Goal: Task Accomplishment & Management: Complete application form

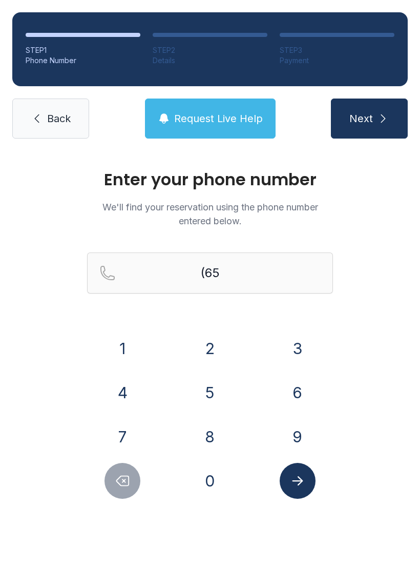
click at [128, 483] on icon "Delete number" at bounding box center [122, 480] width 15 height 15
click at [132, 347] on button "1" at bounding box center [123, 348] width 36 height 36
click at [224, 376] on div "5" at bounding box center [210, 392] width 71 height 36
click at [222, 377] on div "5" at bounding box center [210, 392] width 71 height 36
click at [216, 384] on button "5" at bounding box center [210, 392] width 36 height 36
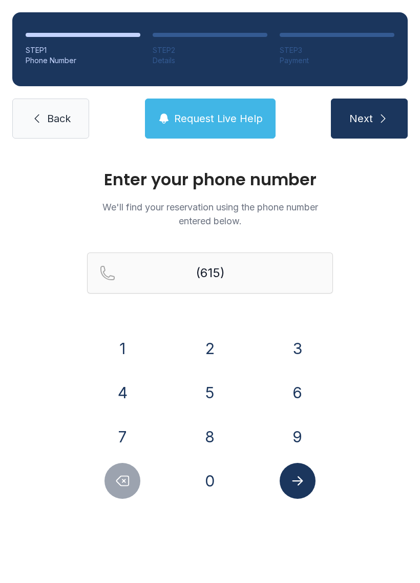
click at [220, 385] on button "5" at bounding box center [210, 392] width 36 height 36
click at [219, 385] on button "5" at bounding box center [210, 392] width 36 height 36
click at [130, 438] on button "7" at bounding box center [123, 436] width 36 height 36
click at [124, 379] on button "4" at bounding box center [123, 392] width 36 height 36
click at [124, 378] on button "4" at bounding box center [123, 392] width 36 height 36
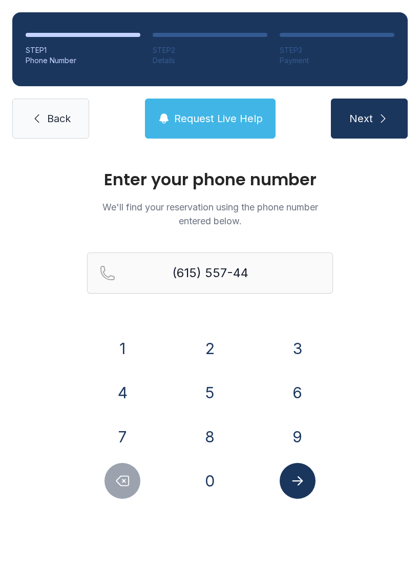
click at [296, 389] on button "6" at bounding box center [298, 392] width 36 height 36
click at [138, 372] on div "1 2 3 4 5 6 7 8 9 0" at bounding box center [210, 414] width 246 height 168
click at [141, 390] on button "4" at bounding box center [123, 392] width 36 height 36
type input "[PHONE_NUMBER]"
click at [297, 473] on icon "Submit lookup form" at bounding box center [297, 480] width 15 height 15
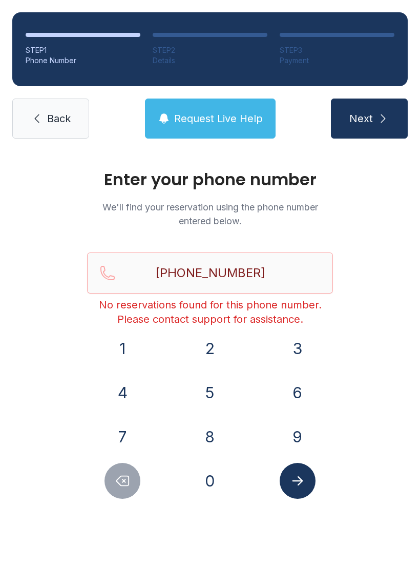
click at [82, 127] on link "Back" at bounding box center [50, 118] width 77 height 40
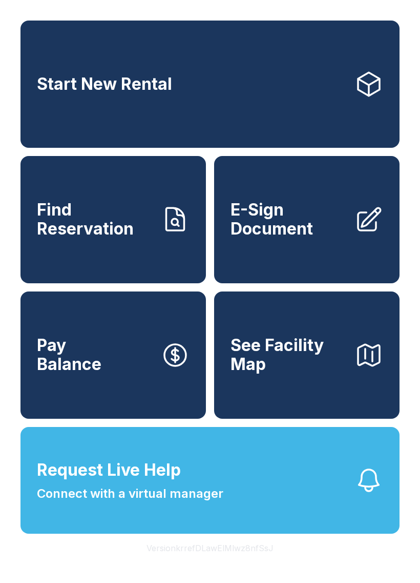
click at [262, 505] on button "Request Live Help Connect with a virtual manager" at bounding box center [210, 480] width 379 height 107
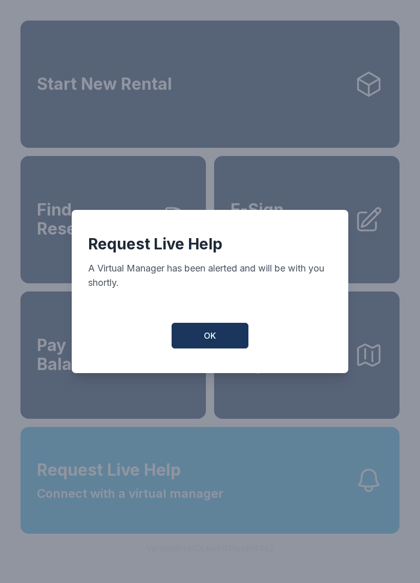
click at [231, 348] on button "OK" at bounding box center [210, 336] width 77 height 26
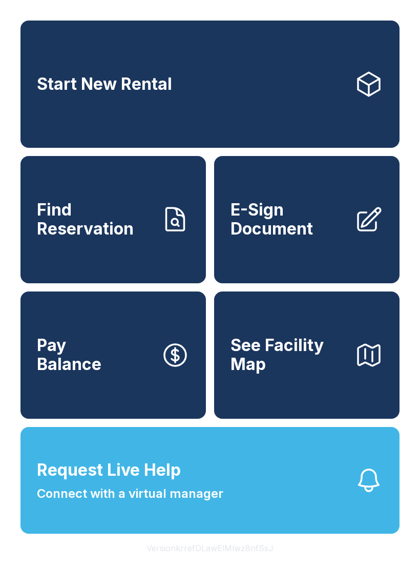
click at [357, 233] on icon at bounding box center [369, 219] width 29 height 29
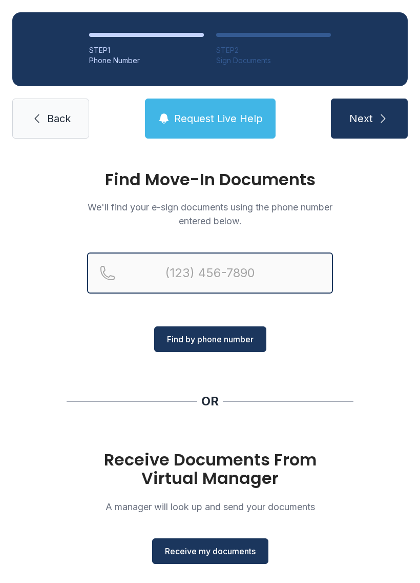
click at [291, 267] on input "Reservation phone number" at bounding box center [210, 272] width 246 height 41
type input "[PHONE_NUMBER]"
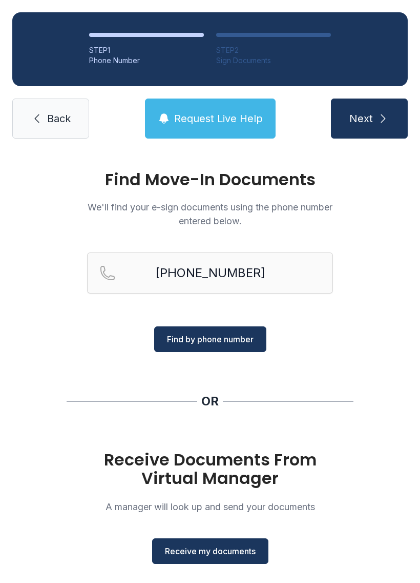
click at [242, 335] on span "Find by phone number" at bounding box center [210, 339] width 87 height 12
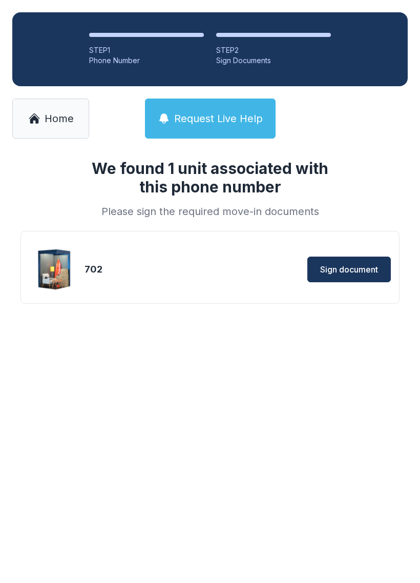
click at [366, 261] on button "Sign document" at bounding box center [350, 269] width 84 height 26
click at [64, 114] on span "Home" at bounding box center [59, 118] width 29 height 14
